Goal: Task Accomplishment & Management: Use online tool/utility

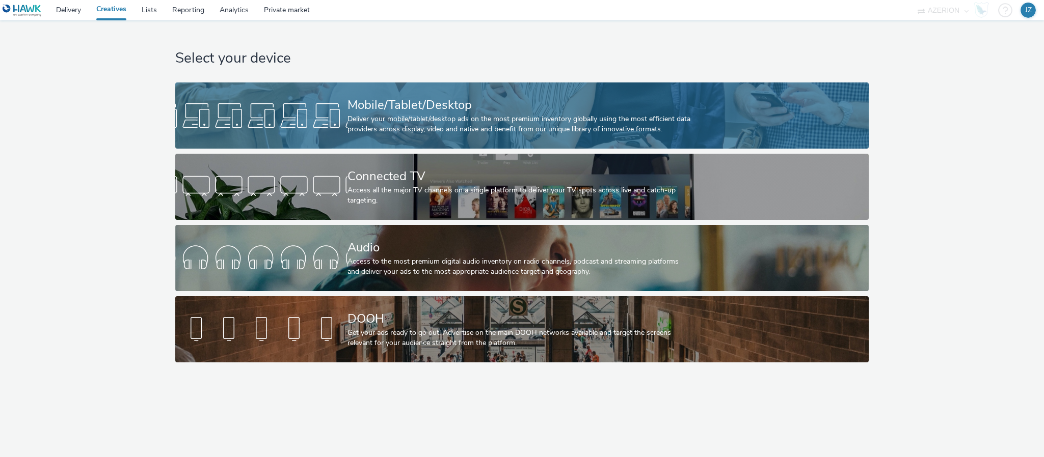
click at [303, 108] on div at bounding box center [261, 115] width 172 height 33
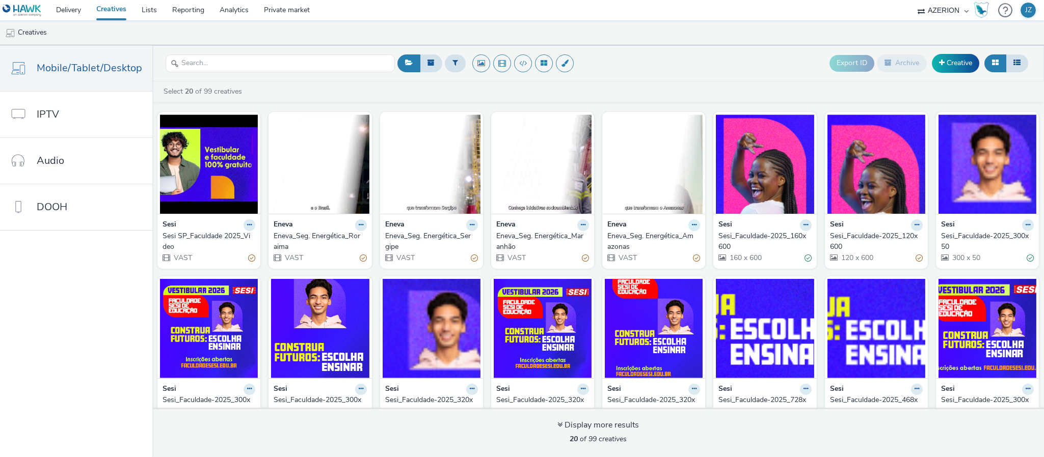
click at [252, 226] on icon at bounding box center [249, 225] width 5 height 6
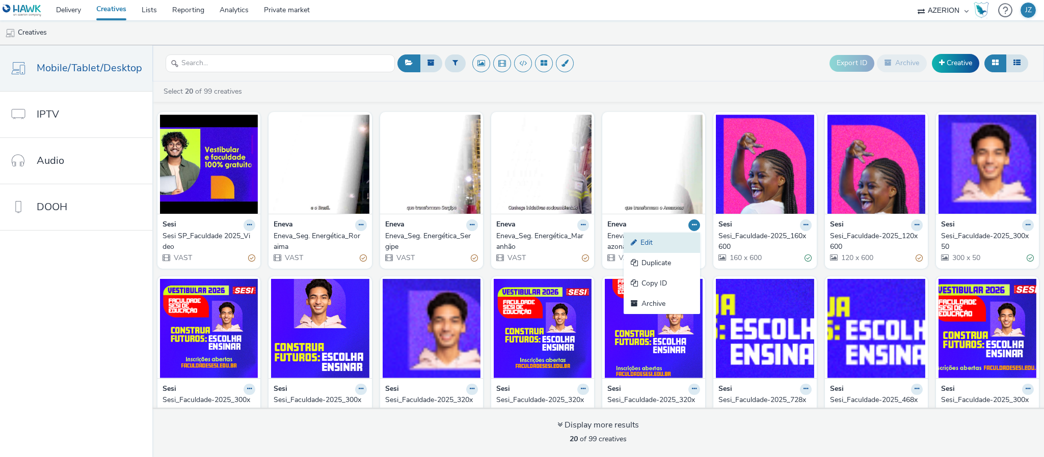
click at [660, 245] on link "Edit" at bounding box center [661, 243] width 76 height 20
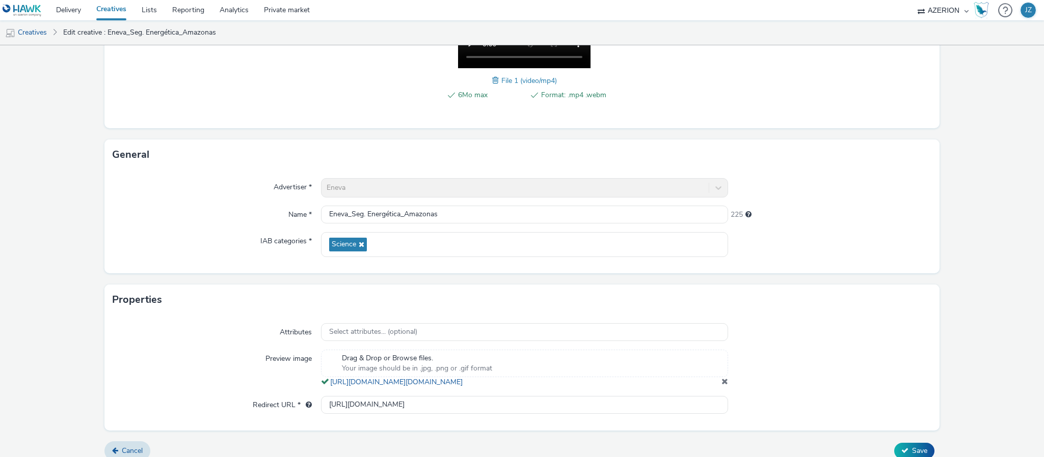
scroll to position [230, 0]
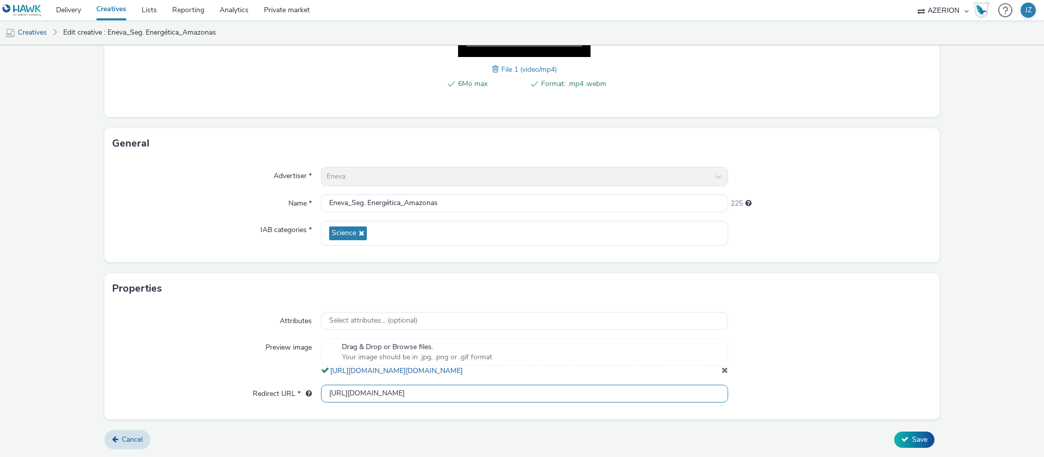
click at [350, 395] on input "[URL][DOMAIN_NAME]" at bounding box center [524, 394] width 407 height 18
paste input "://[DOMAIN_NAME][URL]"
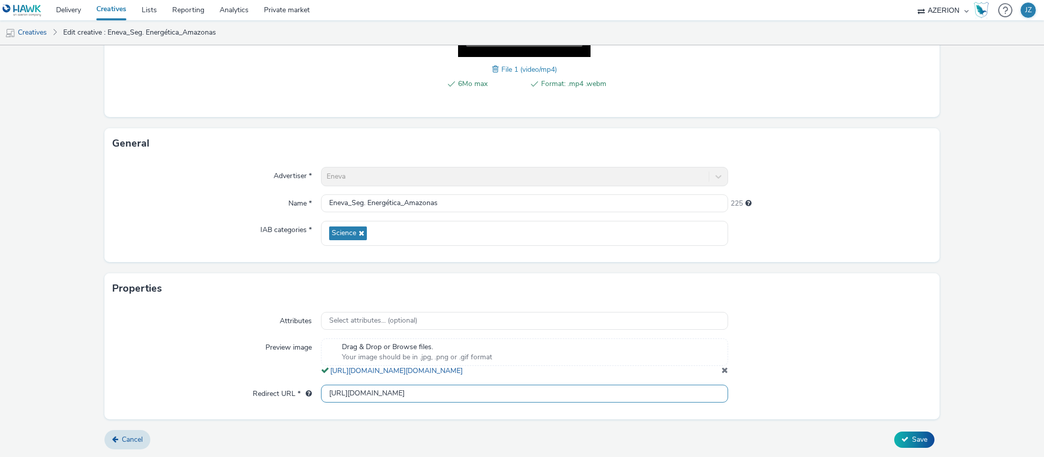
drag, startPoint x: 290, startPoint y: 383, endPoint x: 205, endPoint y: 375, distance: 85.9
click at [205, 375] on div "Attributes Select attributes... (optional) Preview image Drag & Drop or Browse …" at bounding box center [521, 361] width 835 height 115
type input "[URL][DOMAIN_NAME]"
click at [847, 339] on div at bounding box center [829, 358] width 203 height 38
click at [901, 439] on icon at bounding box center [904, 439] width 7 height 7
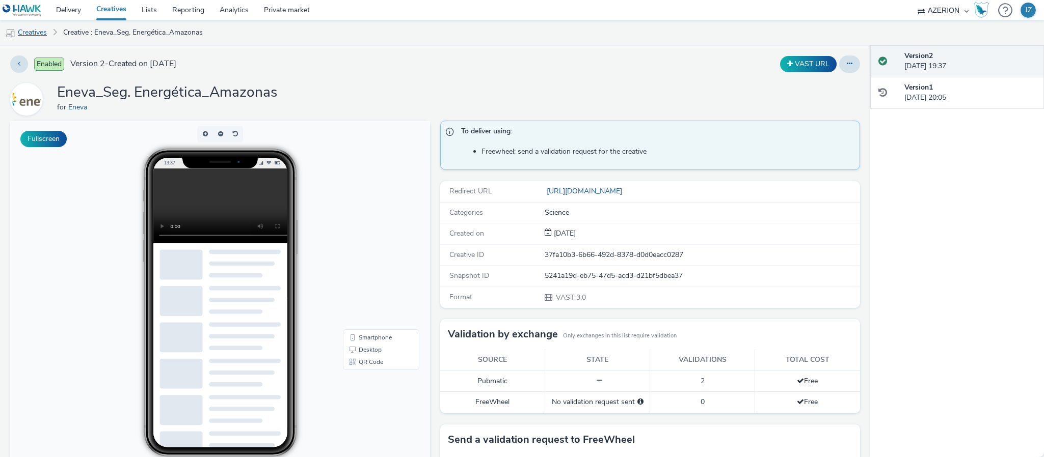
click at [32, 30] on link "Creatives" at bounding box center [26, 32] width 52 height 24
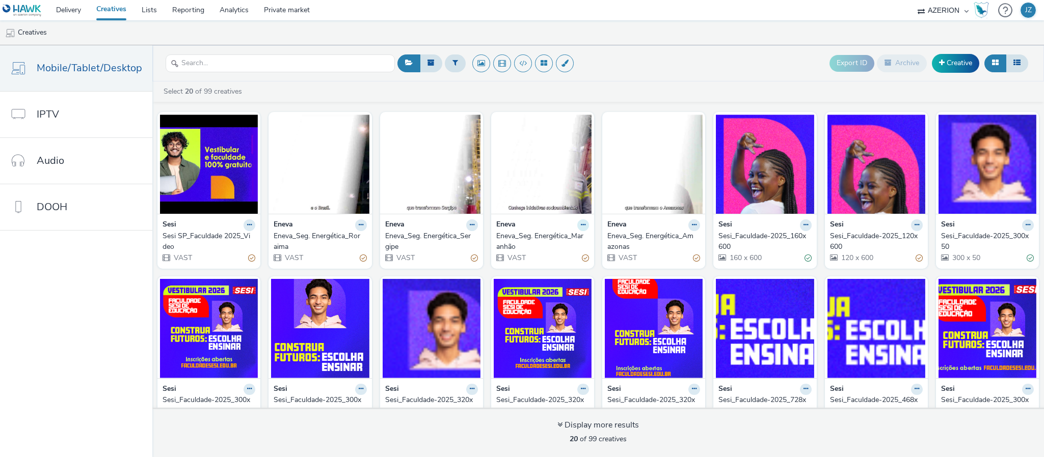
click at [252, 228] on icon at bounding box center [249, 225] width 5 height 6
drag, startPoint x: 541, startPoint y: 247, endPoint x: 662, endPoint y: 58, distance: 223.8
click at [662, 58] on div "Export ID Archive Creative" at bounding box center [713, 63] width 636 height 25
click at [252, 228] on icon at bounding box center [249, 225] width 5 height 6
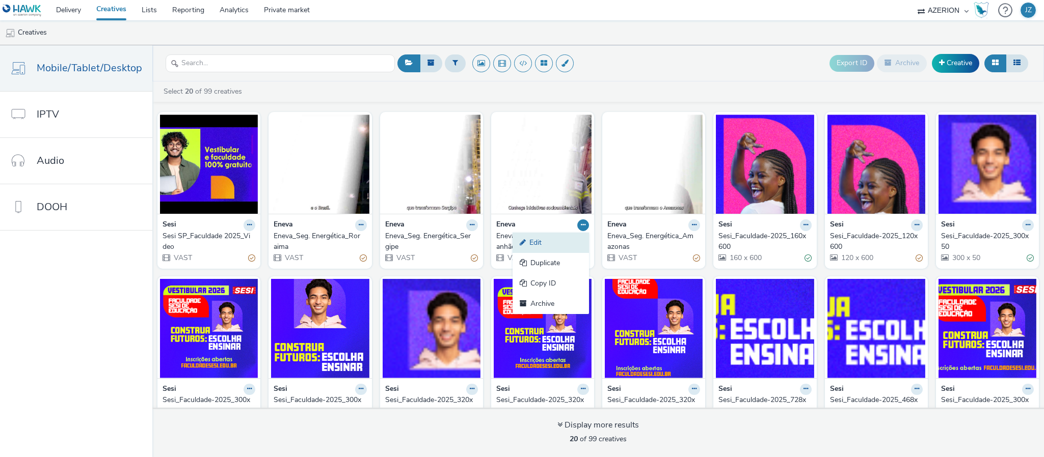
click at [537, 243] on link "Edit" at bounding box center [550, 243] width 76 height 20
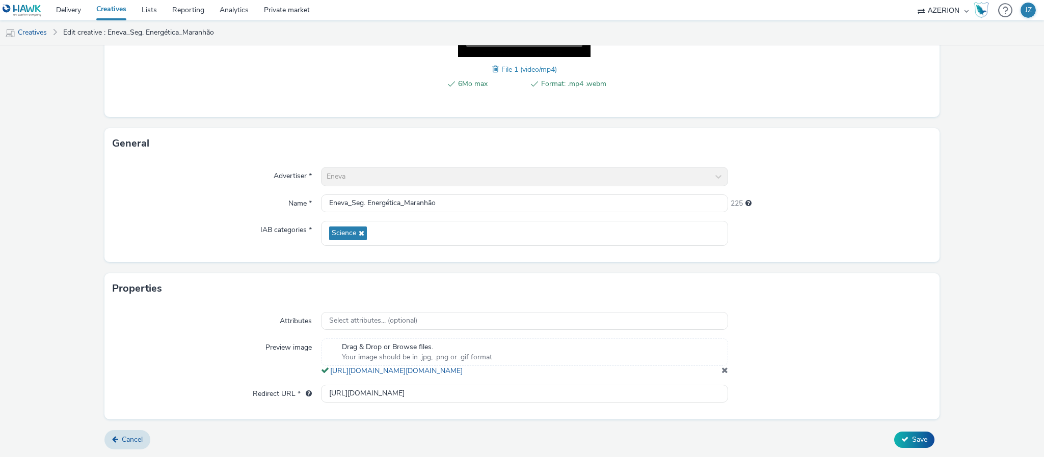
scroll to position [230, 0]
click at [335, 390] on input "[URL][DOMAIN_NAME]" at bounding box center [524, 394] width 407 height 18
paste input "://[DOMAIN_NAME][URL]"
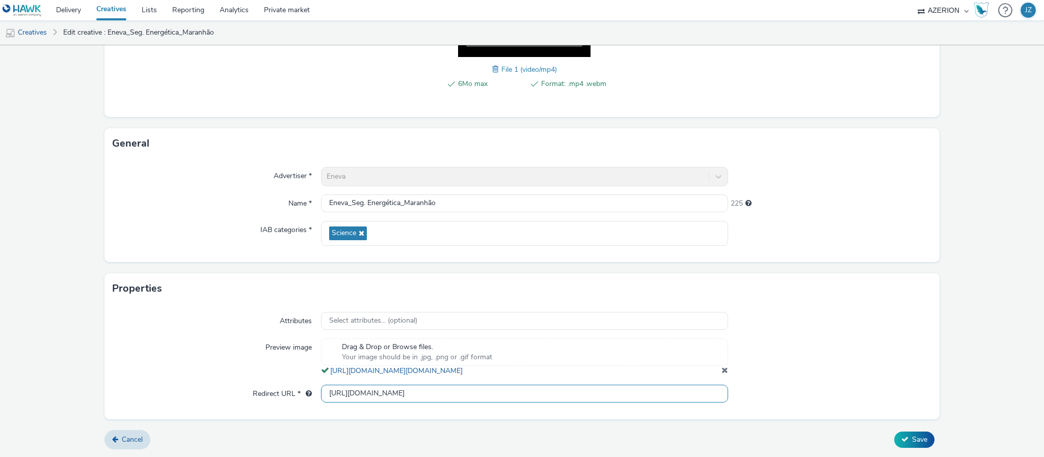
scroll to position [0, 47]
type input "[URL][DOMAIN_NAME]"
click at [940, 282] on form "Edit creative Content Upload type File upload Vast XML Vast Url Vast type Vast …" at bounding box center [522, 141] width 1044 height 631
click at [901, 439] on icon at bounding box center [904, 439] width 7 height 7
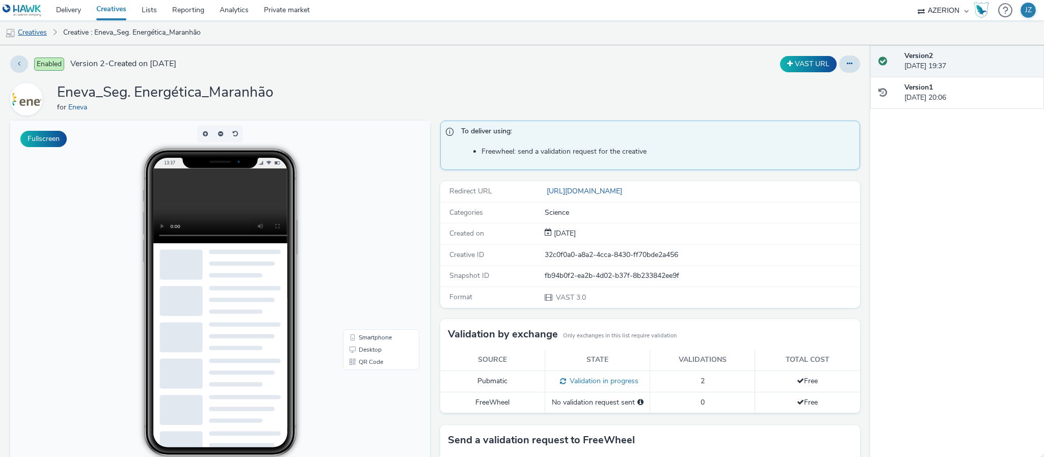
click at [32, 31] on link "Creatives" at bounding box center [26, 32] width 52 height 24
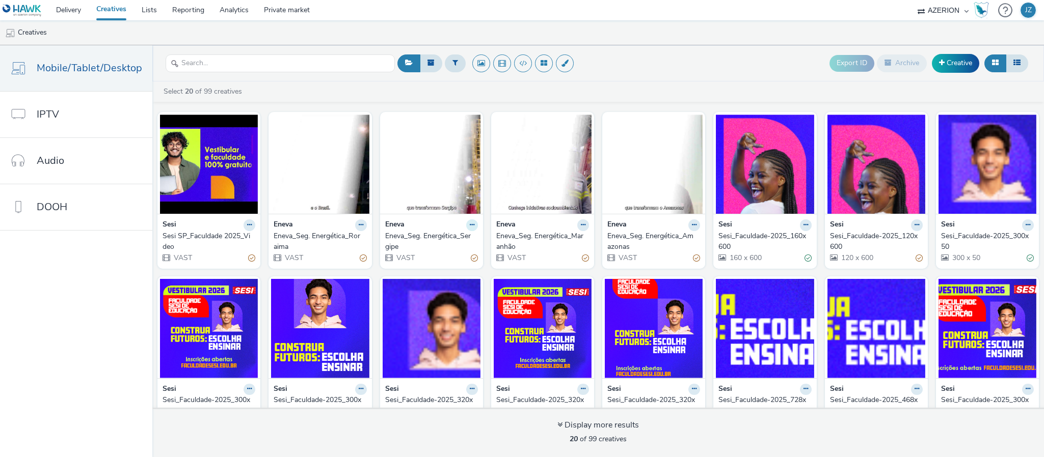
click at [252, 226] on icon at bounding box center [249, 225] width 5 height 6
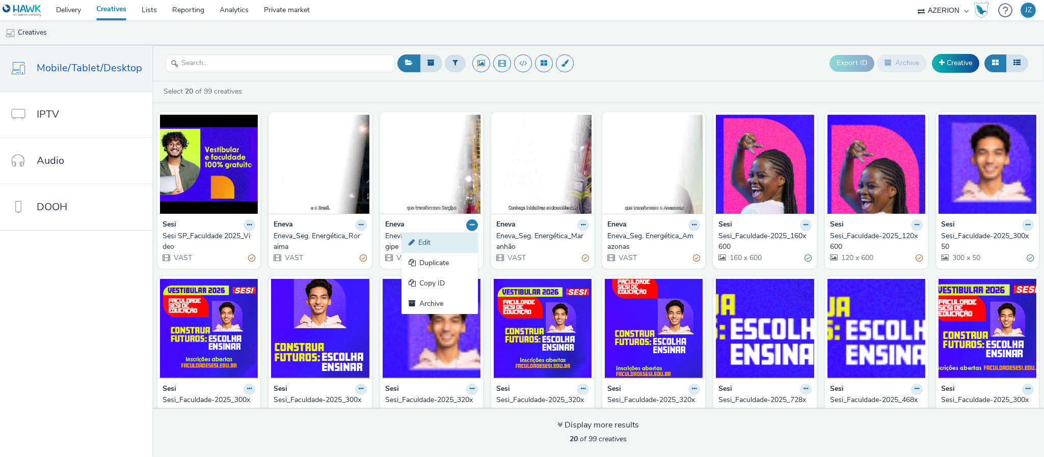
click at [445, 237] on link "Edit" at bounding box center [439, 243] width 76 height 20
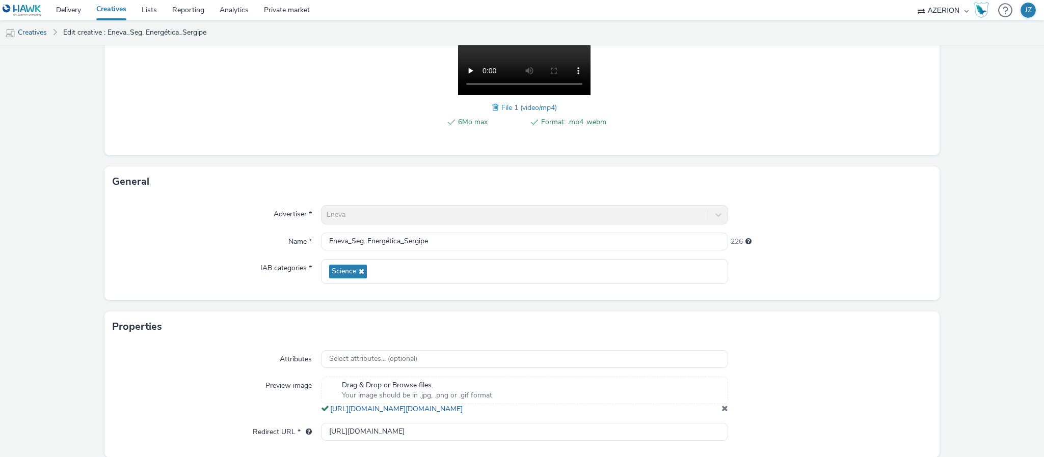
scroll to position [230, 0]
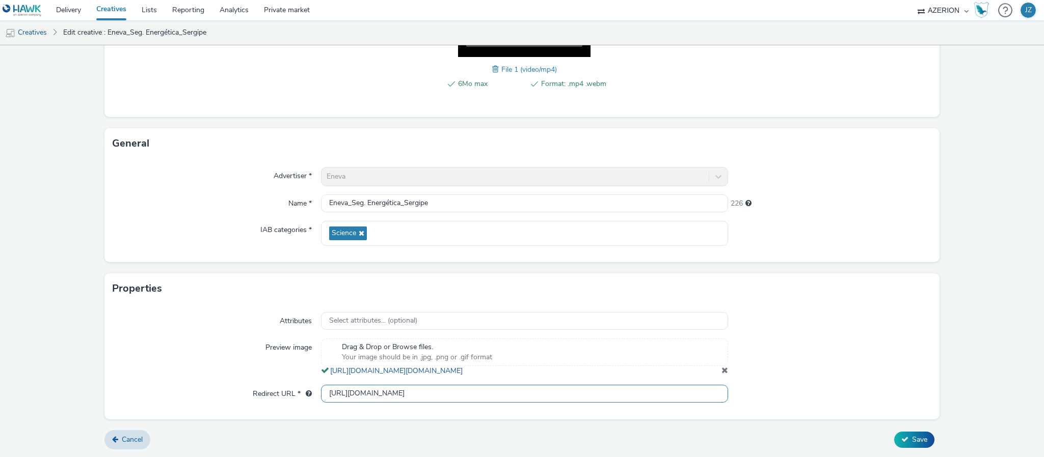
click at [341, 397] on input "[URL][DOMAIN_NAME]" at bounding box center [524, 394] width 407 height 18
paste input "://[DOMAIN_NAME][URL]"
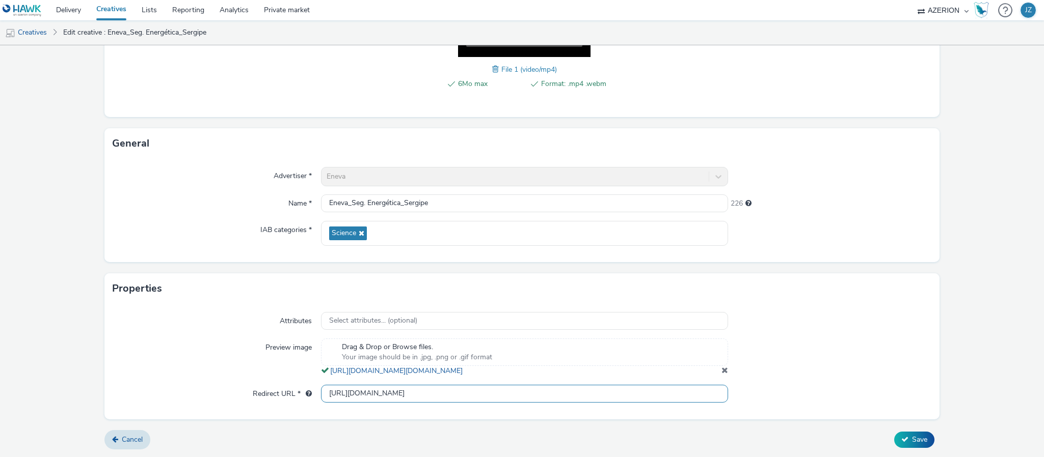
scroll to position [0, 45]
type input "[URL][DOMAIN_NAME]"
click at [156, 353] on div "Preview image" at bounding box center [217, 358] width 208 height 38
click at [905, 445] on button "Save" at bounding box center [914, 440] width 40 height 16
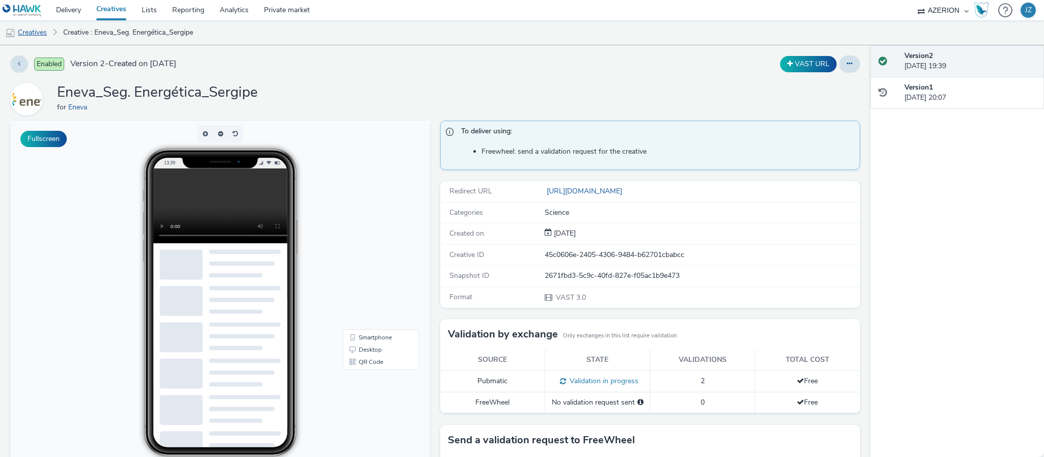
click at [34, 35] on link "Creatives" at bounding box center [26, 32] width 52 height 24
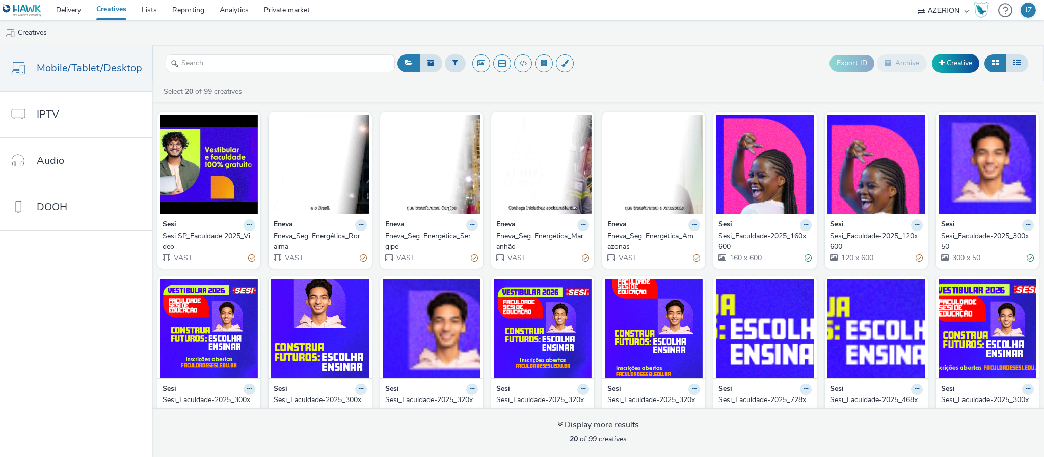
click at [247, 227] on icon at bounding box center [249, 225] width 5 height 6
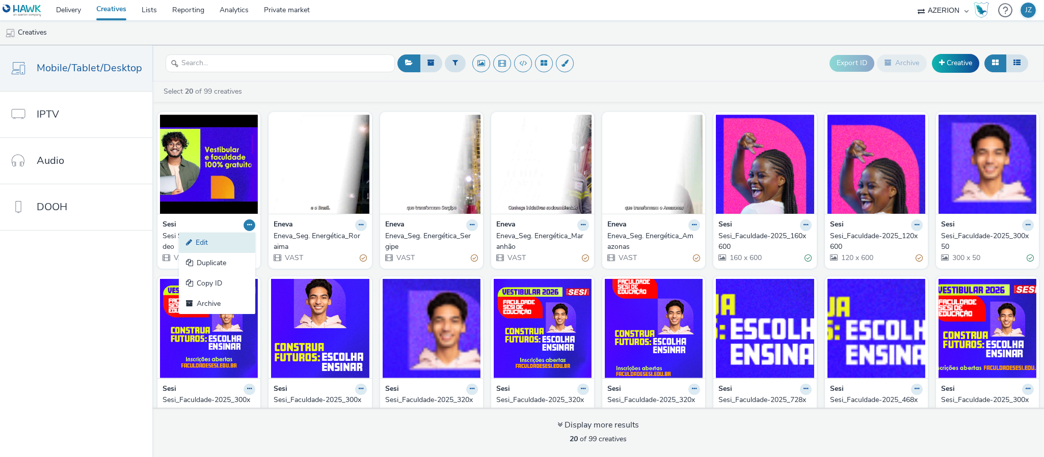
click at [223, 243] on link "Edit" at bounding box center [217, 243] width 76 height 20
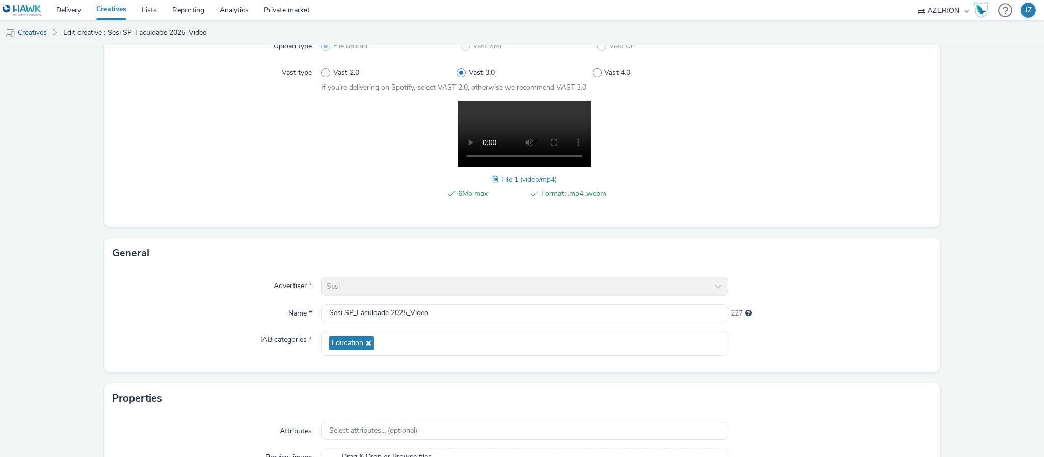
scroll to position [230, 0]
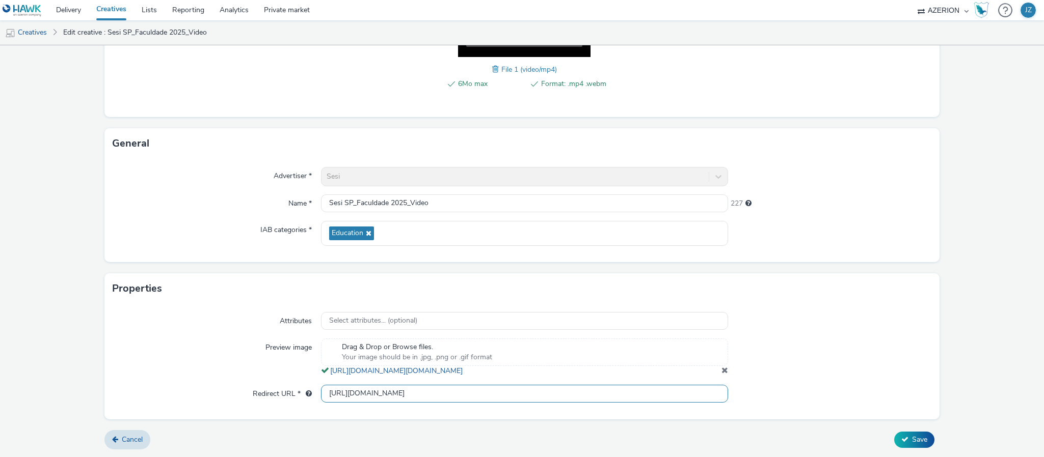
click at [355, 393] on input "[URL][DOMAIN_NAME]" at bounding box center [524, 394] width 407 height 18
click at [355, 392] on input "[URL][DOMAIN_NAME]" at bounding box center [524, 394] width 407 height 18
click at [355, 391] on input "[URL][DOMAIN_NAME]" at bounding box center [524, 394] width 407 height 18
click at [397, 395] on input "[URL][DOMAIN_NAME]" at bounding box center [524, 394] width 407 height 18
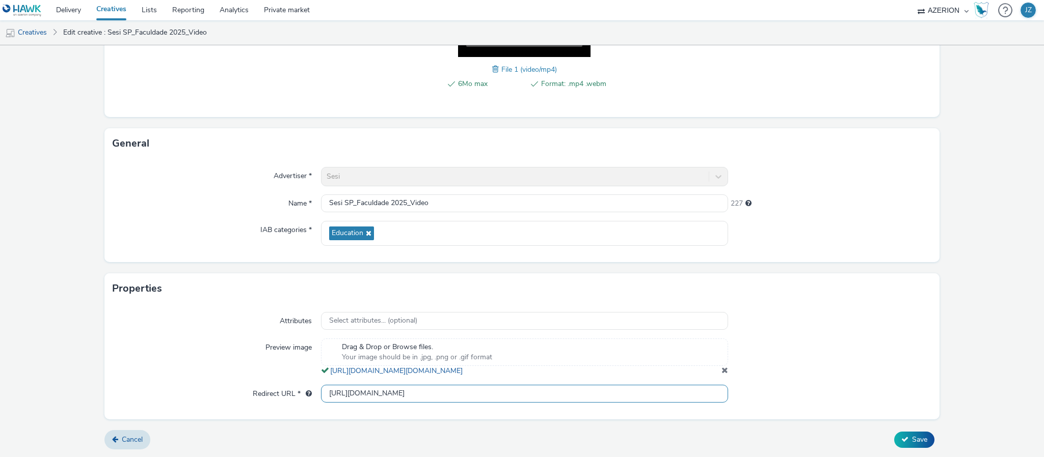
click at [397, 395] on input "[URL][DOMAIN_NAME]" at bounding box center [524, 394] width 407 height 18
click at [397, 394] on input "[URL][DOMAIN_NAME]" at bounding box center [524, 394] width 407 height 18
click at [133, 304] on div "Attributes Select attributes... (optional) Preview image Drag & Drop or Browse …" at bounding box center [521, 361] width 835 height 115
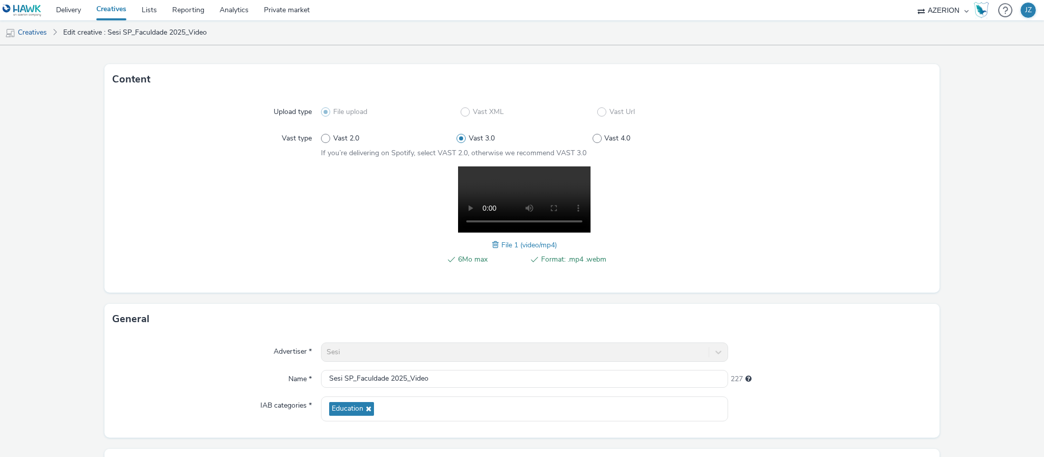
scroll to position [0, 0]
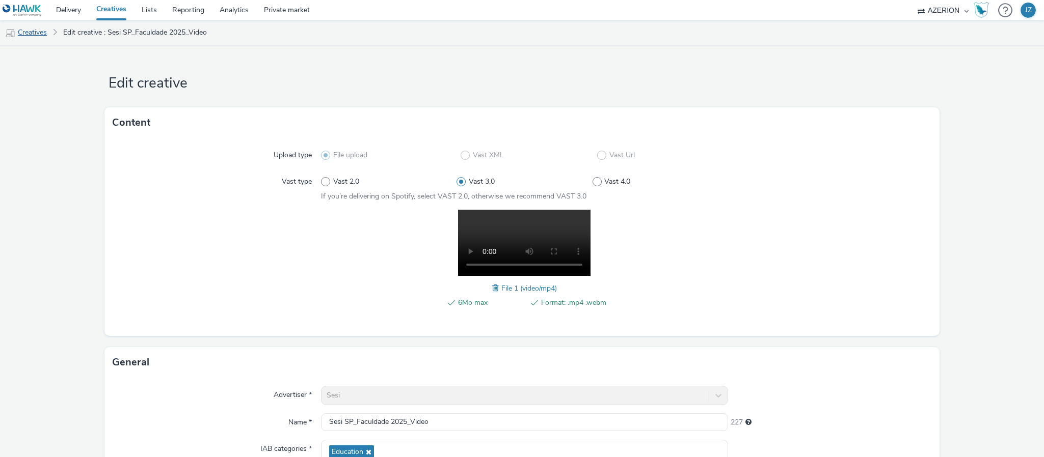
click at [37, 29] on link "Creatives" at bounding box center [26, 32] width 52 height 24
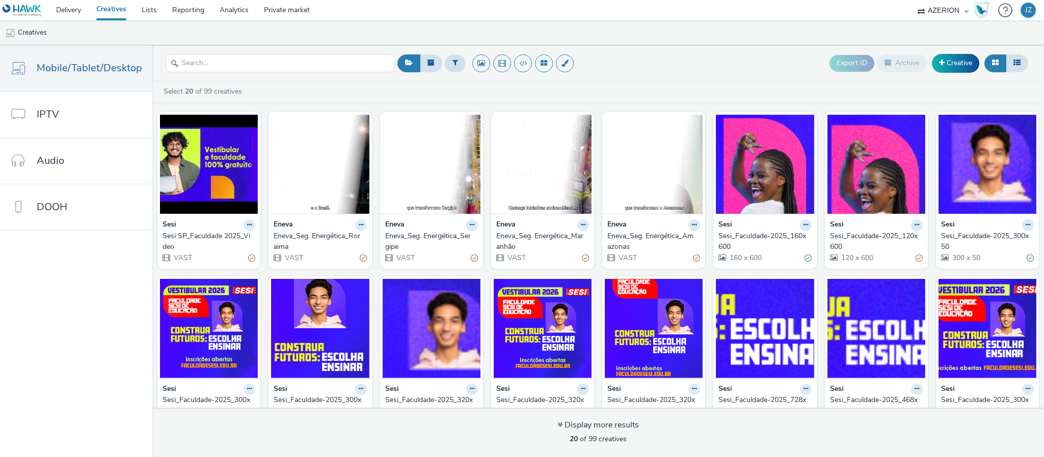
click at [252, 228] on icon at bounding box center [249, 225] width 5 height 6
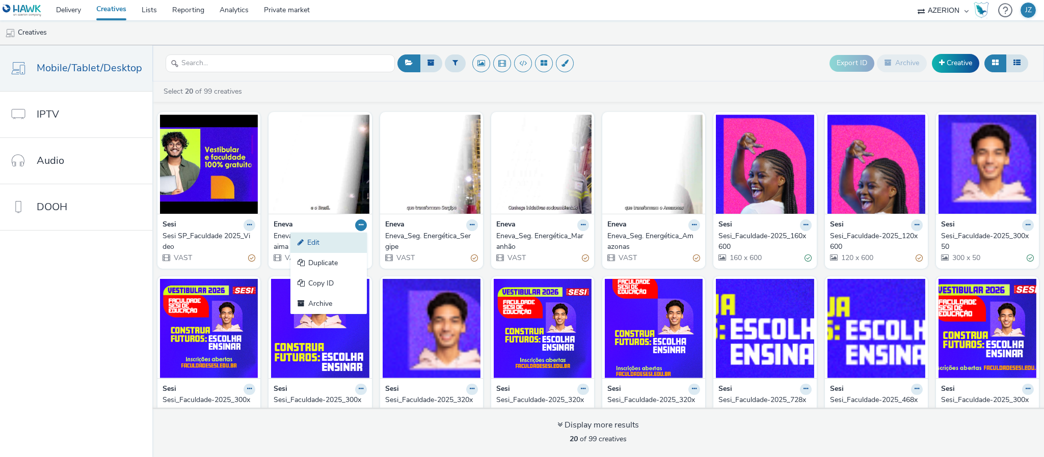
click at [331, 246] on link "Edit" at bounding box center [328, 243] width 76 height 20
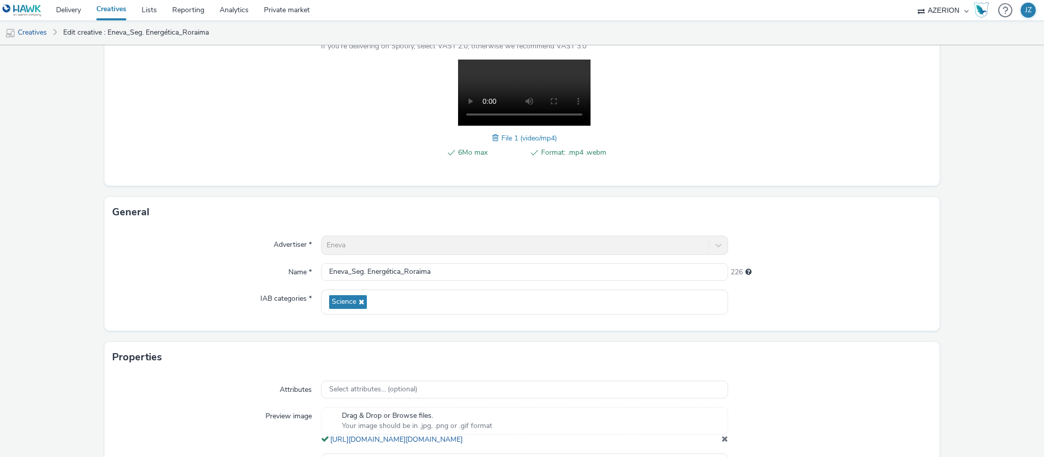
scroll to position [230, 0]
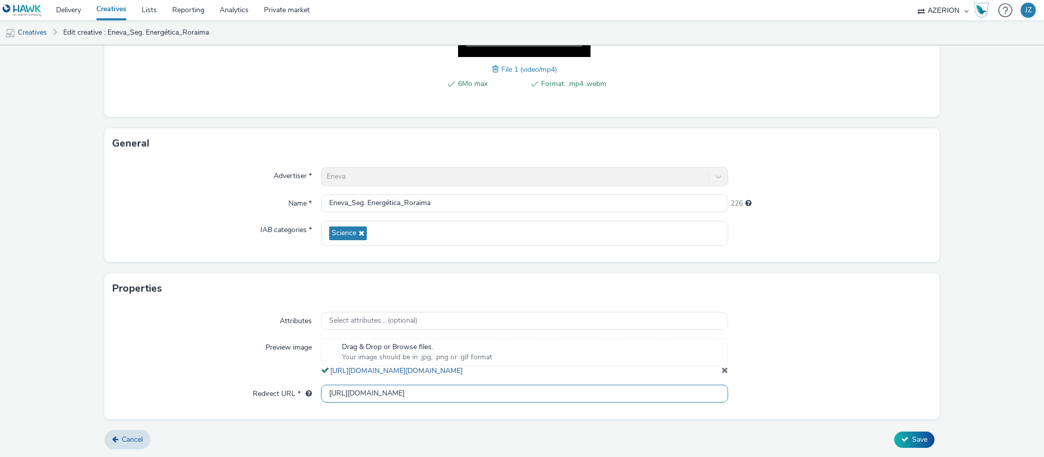
click at [362, 399] on input "[URL][DOMAIN_NAME]" at bounding box center [524, 394] width 407 height 18
paste input "://[DOMAIN_NAME][URL]"
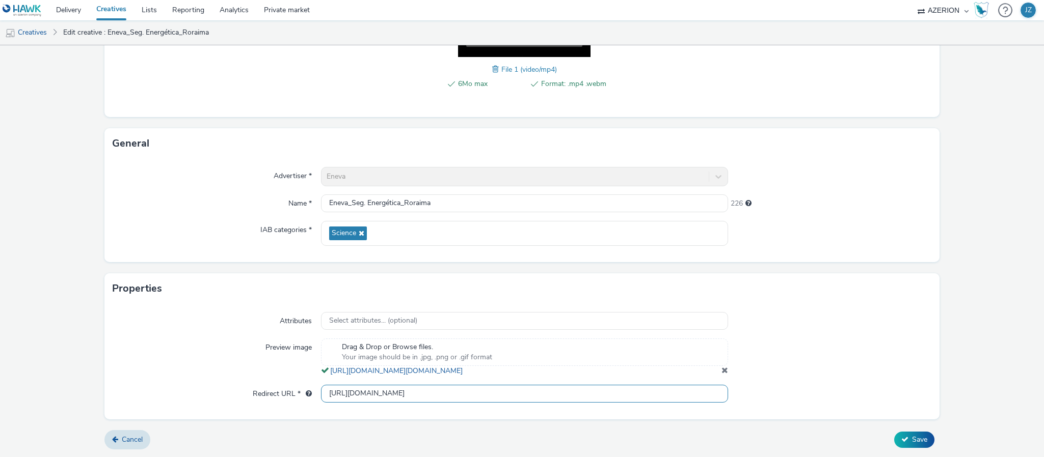
type input "[URL][DOMAIN_NAME]"
click at [863, 315] on div at bounding box center [829, 321] width 203 height 18
click at [911, 445] on button "Save" at bounding box center [914, 440] width 40 height 16
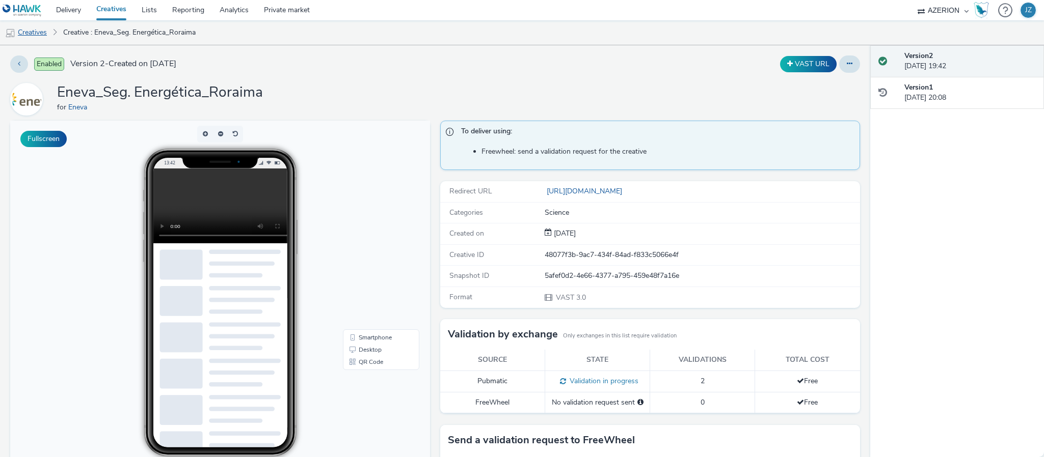
click at [37, 37] on link "Creatives" at bounding box center [26, 32] width 52 height 24
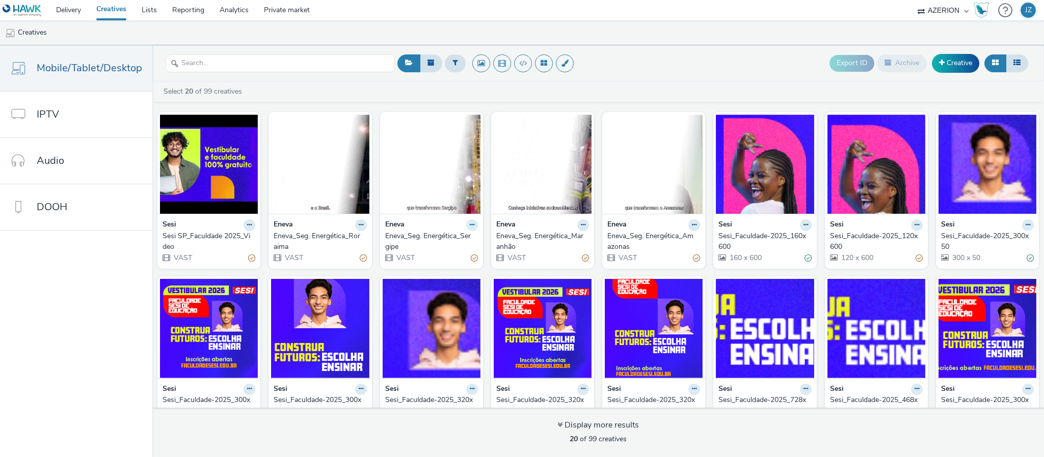
click at [252, 225] on icon at bounding box center [249, 225] width 5 height 6
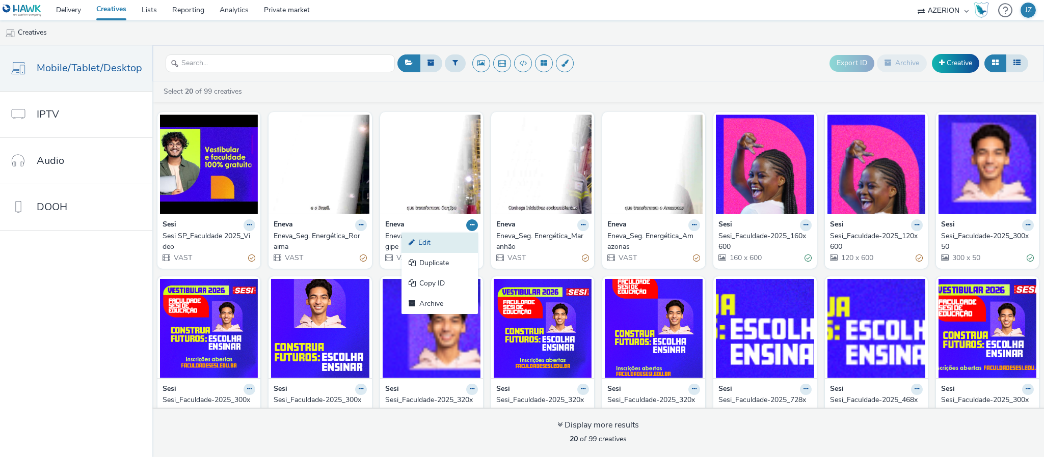
click at [448, 243] on link "Edit" at bounding box center [439, 243] width 76 height 20
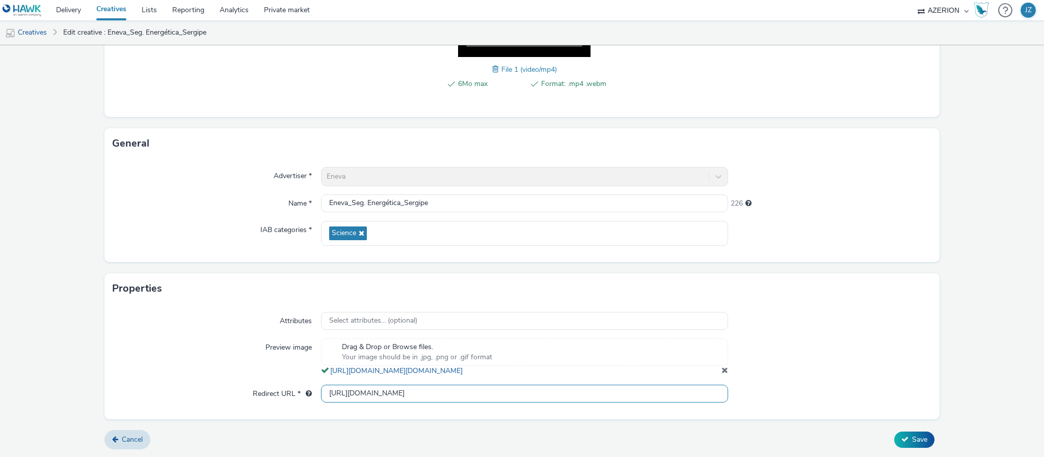
scroll to position [0, 45]
drag, startPoint x: 553, startPoint y: 387, endPoint x: 758, endPoint y: 403, distance: 205.4
click at [758, 403] on div "Redirect URL * [URL][DOMAIN_NAME]" at bounding box center [522, 394] width 819 height 18
click at [132, 433] on link "Cancel" at bounding box center [127, 439] width 46 height 19
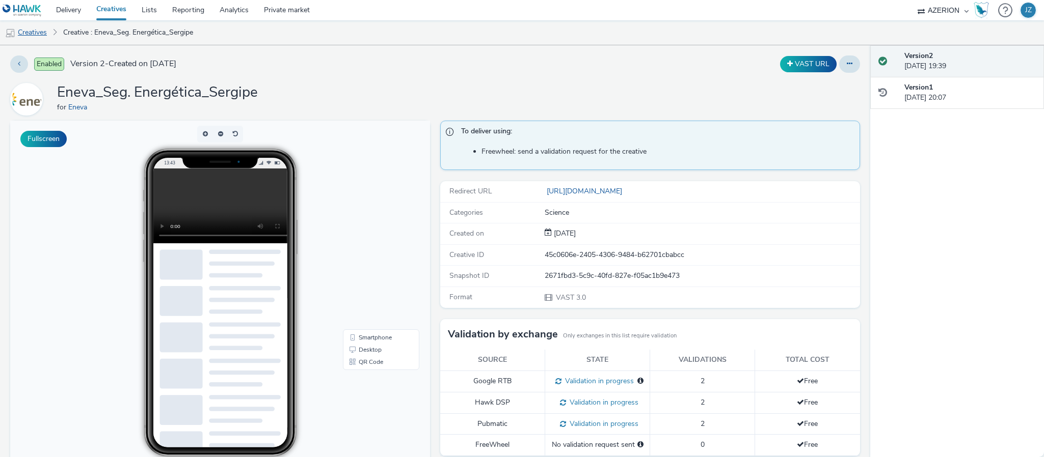
click at [25, 29] on link "Creatives" at bounding box center [26, 32] width 52 height 24
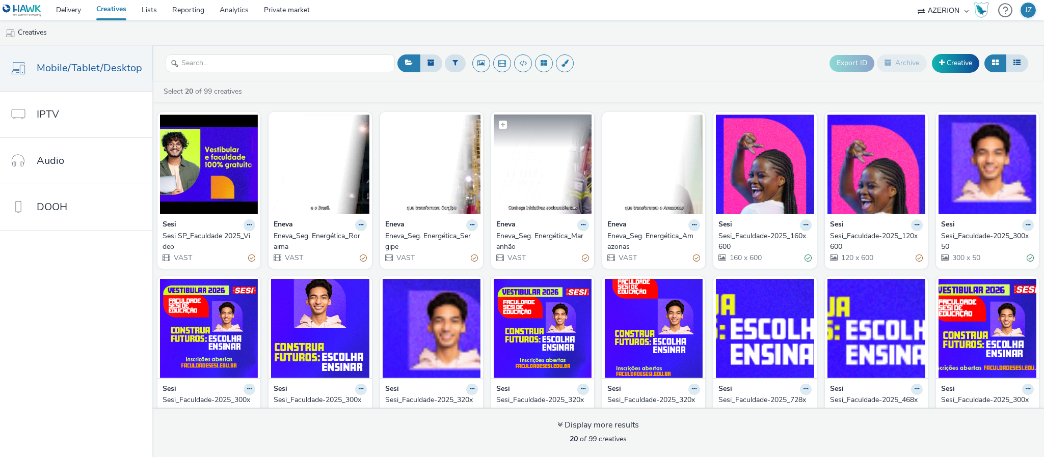
click at [528, 179] on img at bounding box center [543, 164] width 98 height 99
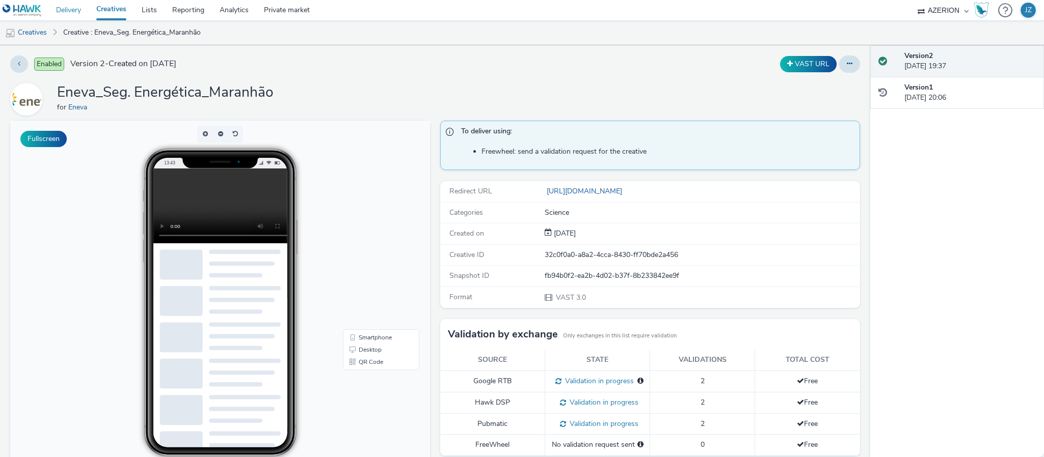
click at [77, 8] on link "Delivery" at bounding box center [68, 10] width 40 height 20
